Goal: Check status: Check status

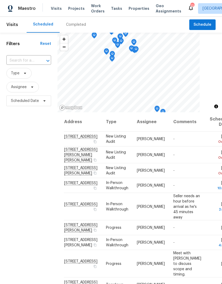
scroll to position [307, 0]
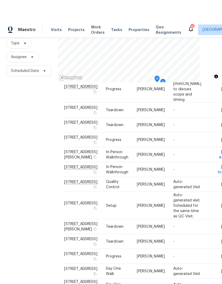
click at [56, 9] on span "Visits" at bounding box center [56, 8] width 11 height 5
click at [56, 8] on span "Visits" at bounding box center [56, 8] width 11 height 5
click at [58, 10] on span "Visits" at bounding box center [56, 8] width 11 height 5
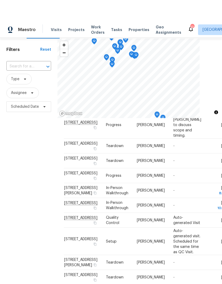
scroll to position [10, 0]
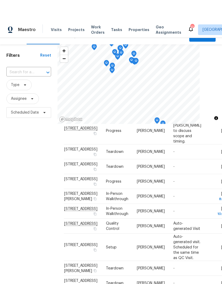
click at [27, 51] on input "text" at bounding box center [21, 51] width 30 height 8
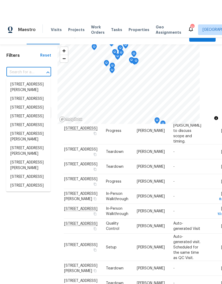
scroll to position [0, 0]
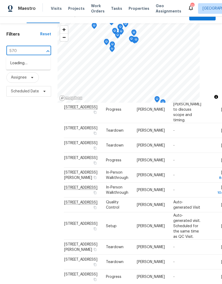
type input "5709"
click at [27, 74] on li "[STREET_ADDRESS][PERSON_NAME]" at bounding box center [28, 66] width 44 height 15
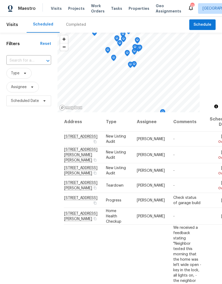
click at [29, 62] on input "text" at bounding box center [21, 61] width 30 height 8
type input "5709"
click at [22, 77] on li "[STREET_ADDRESS][PERSON_NAME]" at bounding box center [28, 76] width 44 height 15
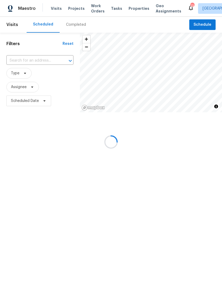
type input "[STREET_ADDRESS][PERSON_NAME]"
